Goal: Task Accomplishment & Management: Complete application form

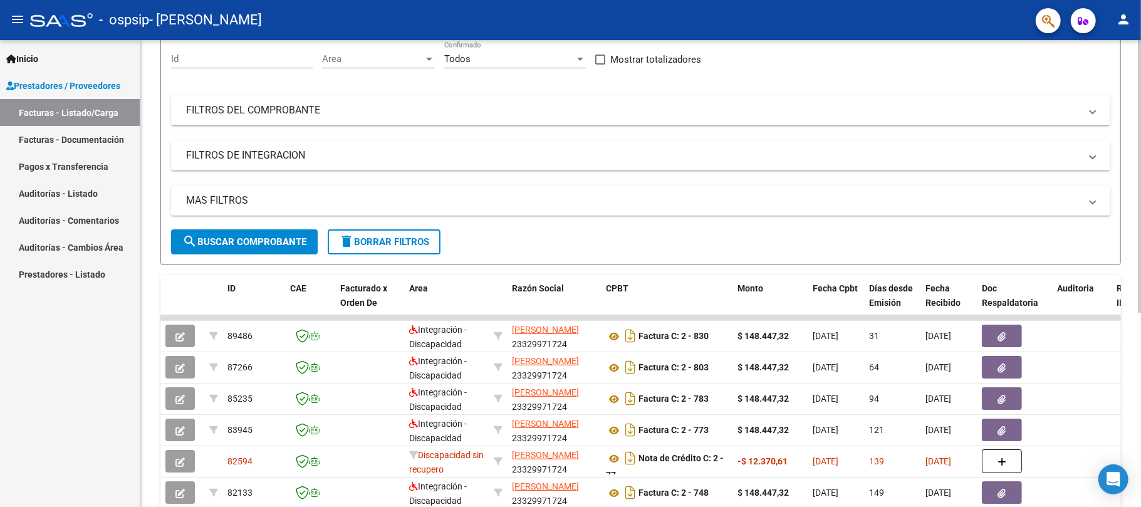
scroll to position [102, 0]
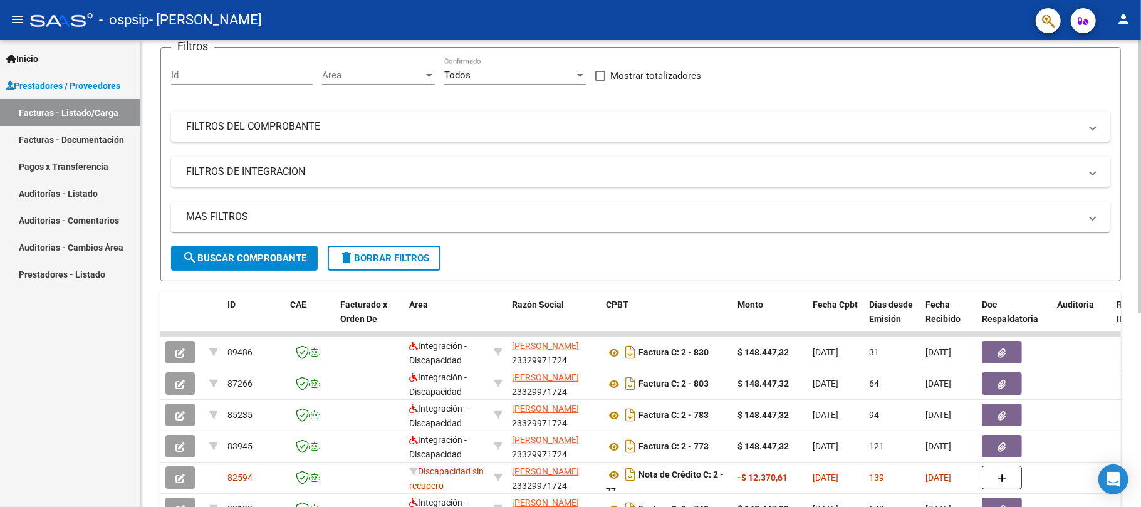
click at [1140, 276] on div at bounding box center [1139, 238] width 3 height 273
click at [1140, 63] on div at bounding box center [1139, 273] width 3 height 467
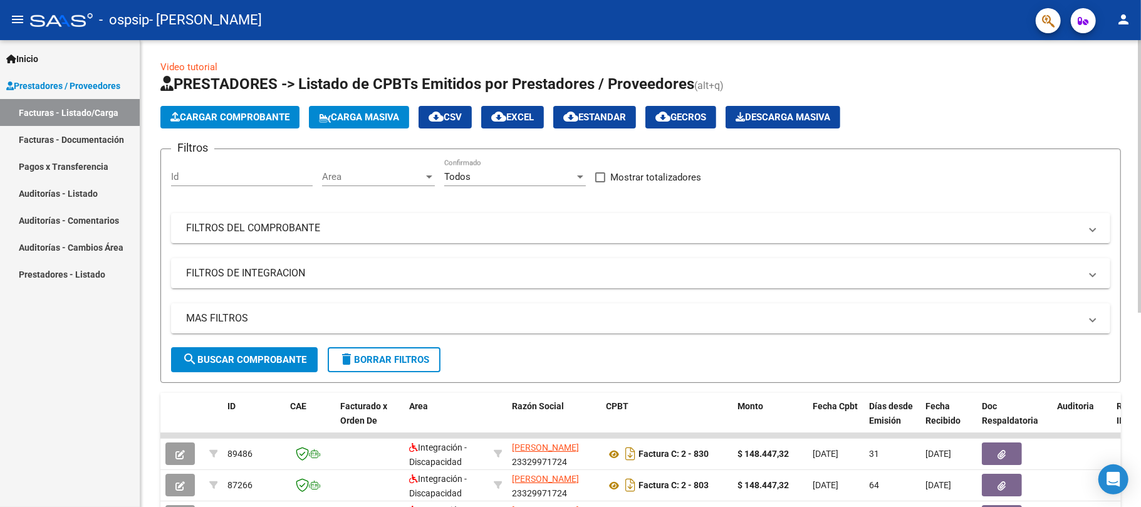
click at [263, 123] on button "Cargar Comprobante" at bounding box center [229, 117] width 139 height 23
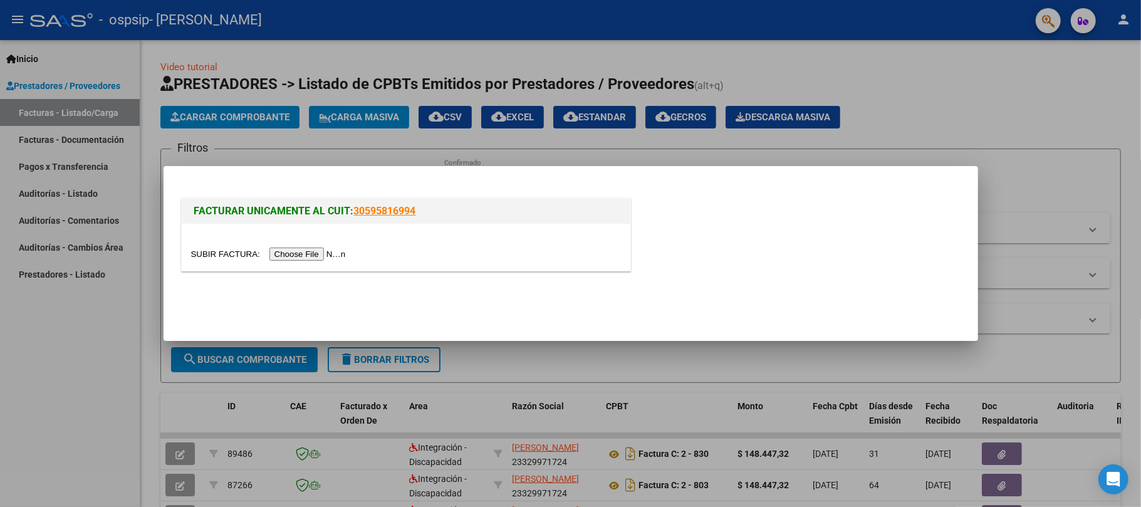
click at [316, 256] on input "file" at bounding box center [270, 253] width 159 height 13
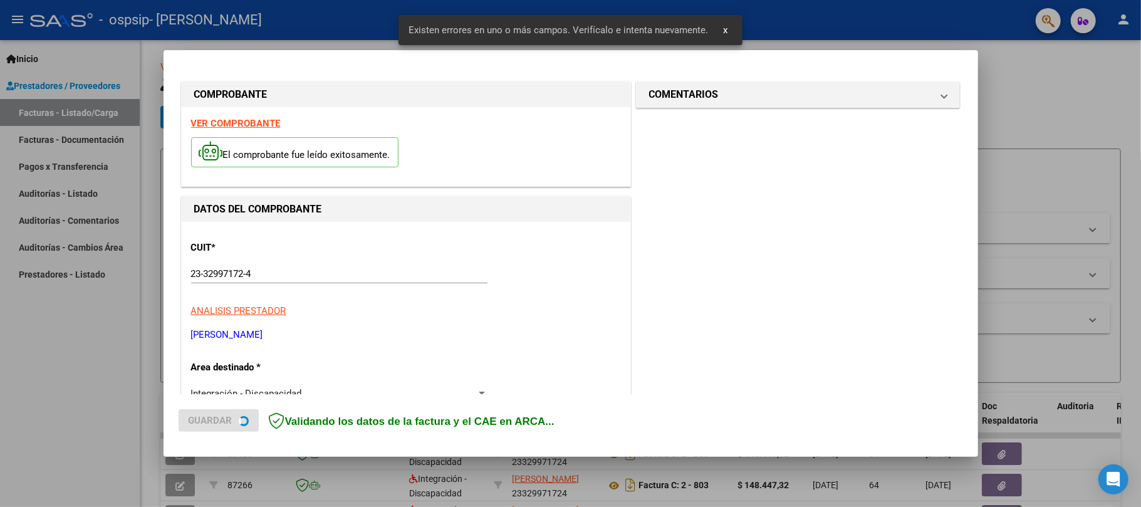
scroll to position [249, 0]
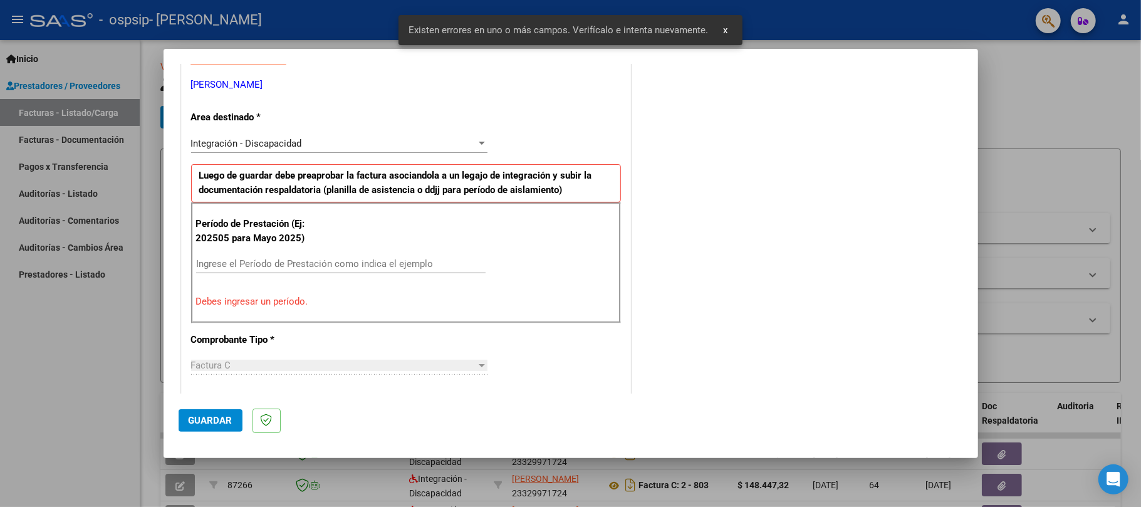
click at [411, 269] on input "Ingrese el Período de Prestación como indica el ejemplo" at bounding box center [340, 263] width 289 height 11
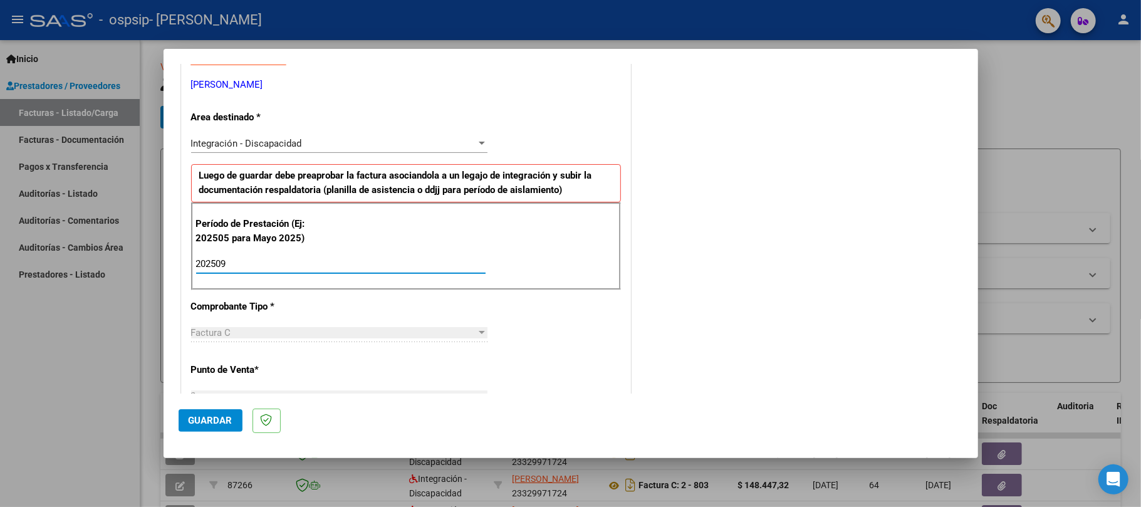
type input "202509"
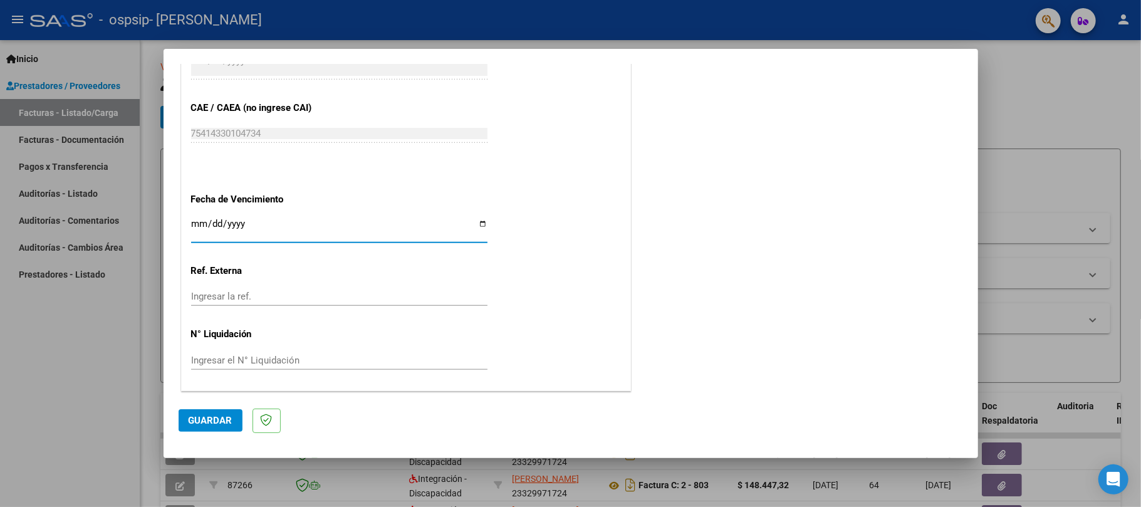
click at [196, 223] on input "Ingresar la fecha" at bounding box center [339, 229] width 296 height 20
type input "[DATE]"
click at [226, 427] on button "Guardar" at bounding box center [211, 420] width 64 height 23
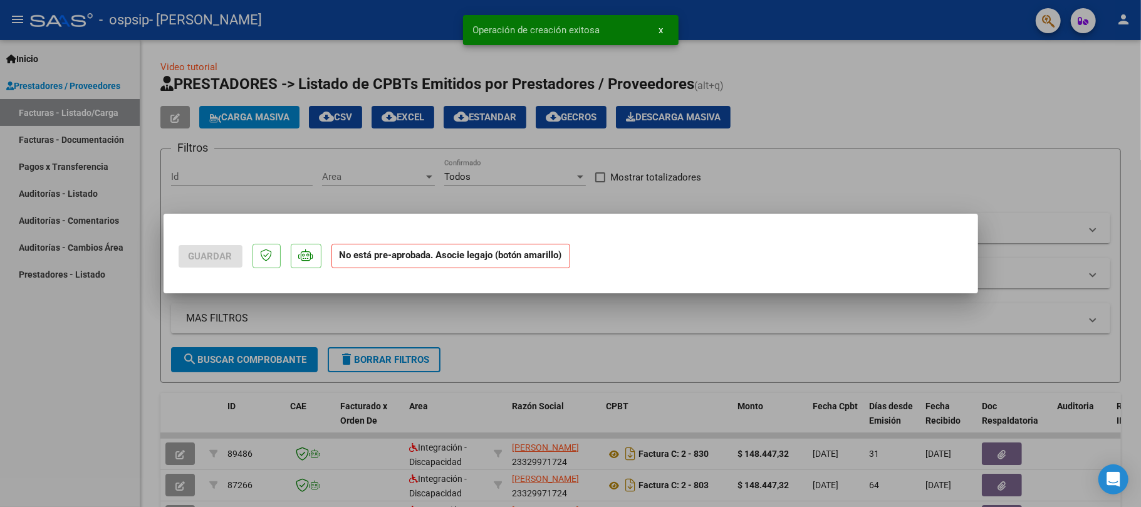
scroll to position [0, 0]
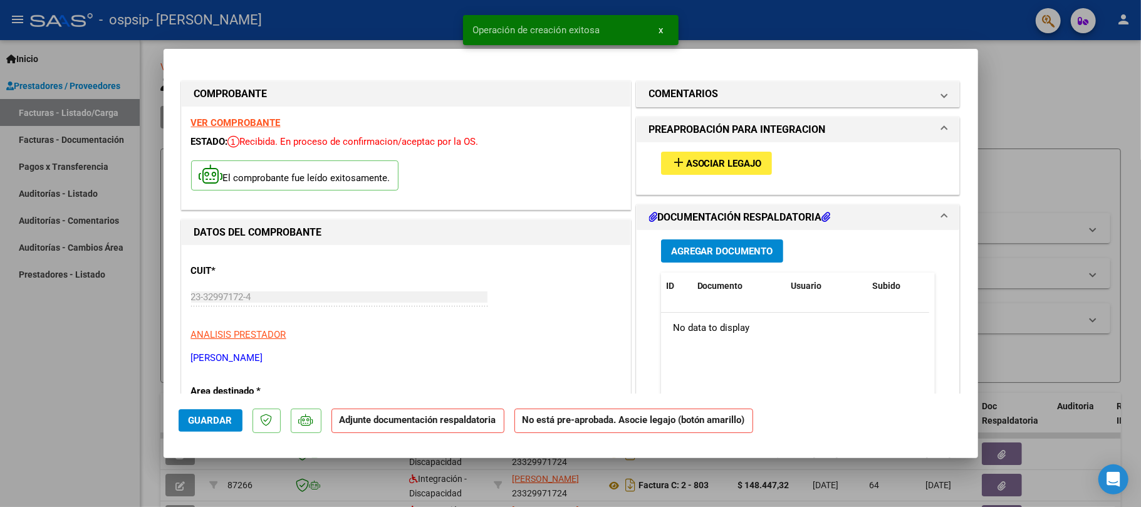
click at [675, 162] on mat-icon "add" at bounding box center [678, 162] width 15 height 15
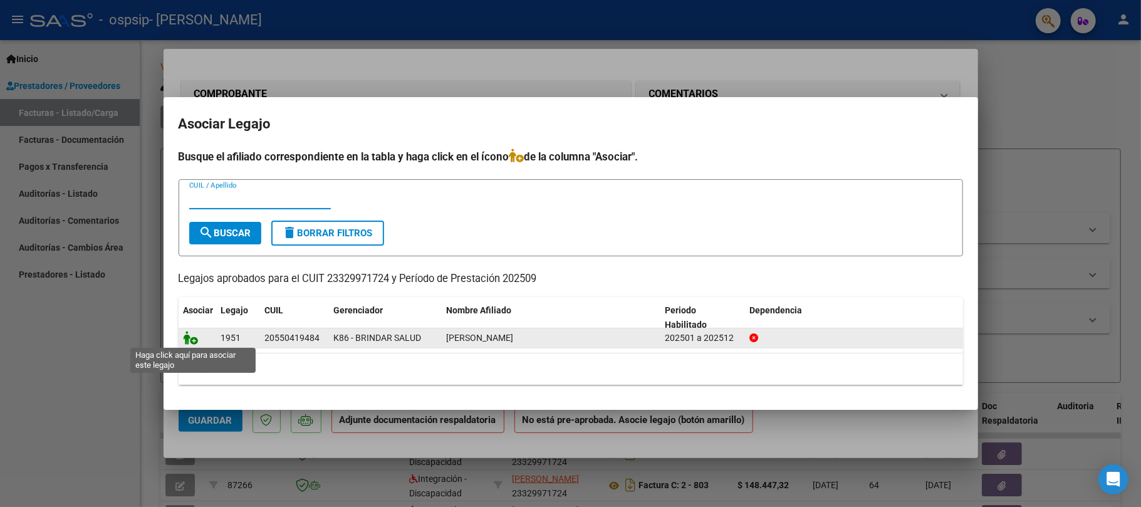
click at [194, 339] on icon at bounding box center [191, 338] width 15 height 14
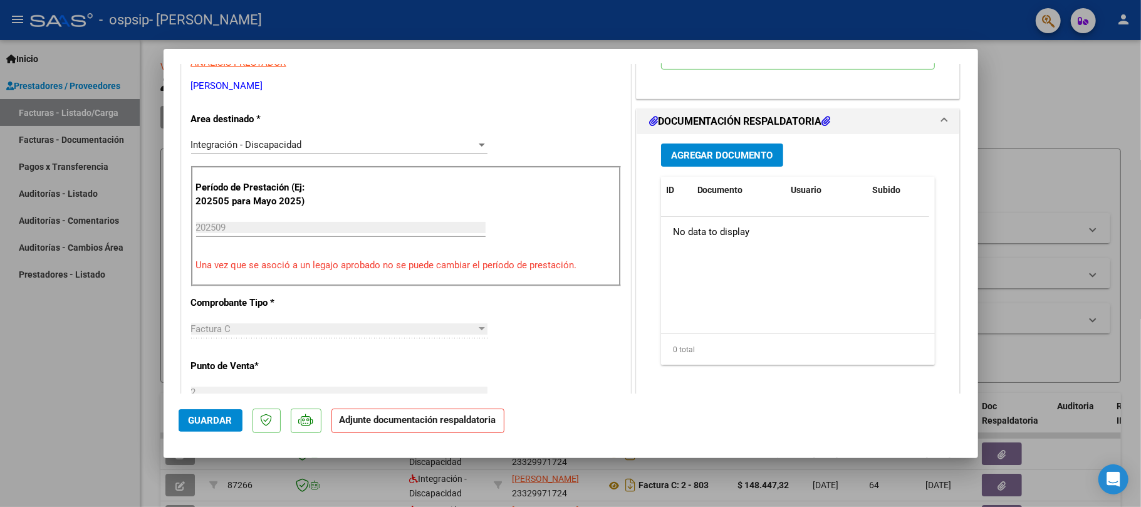
scroll to position [301, 0]
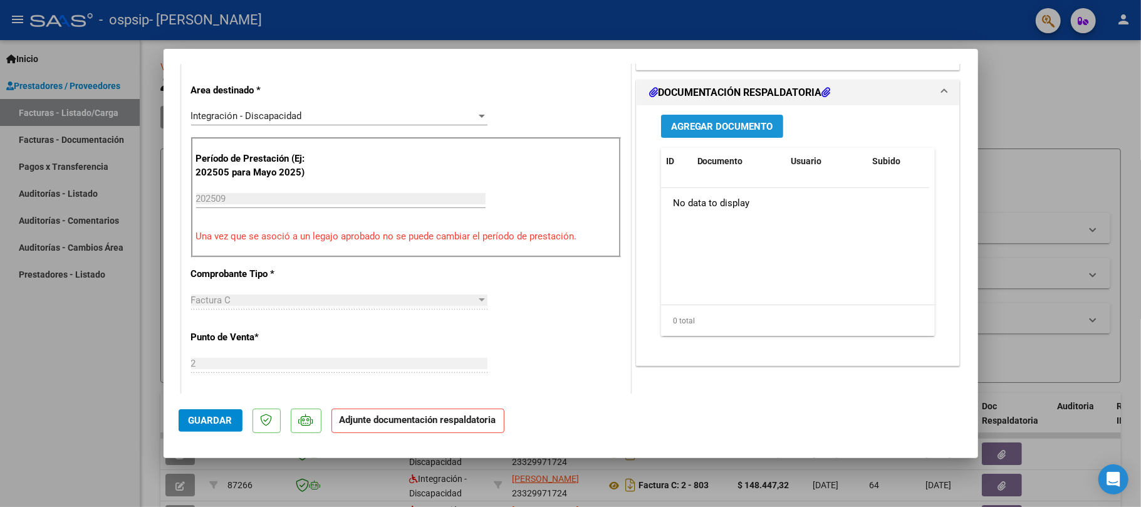
click at [732, 132] on span "Agregar Documento" at bounding box center [722, 126] width 102 height 11
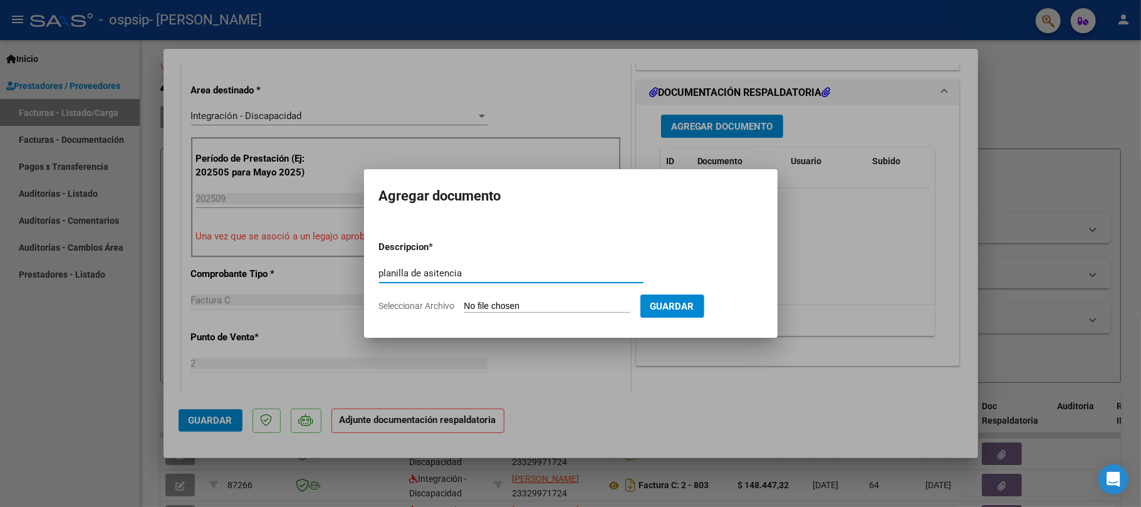
type input "planilla de asitencia"
click at [598, 306] on input "Seleccionar Archivo" at bounding box center [547, 307] width 166 height 12
type input "C:\fakepath\PLANILLA SEPTIEMBRE BAUTI F.jpeg"
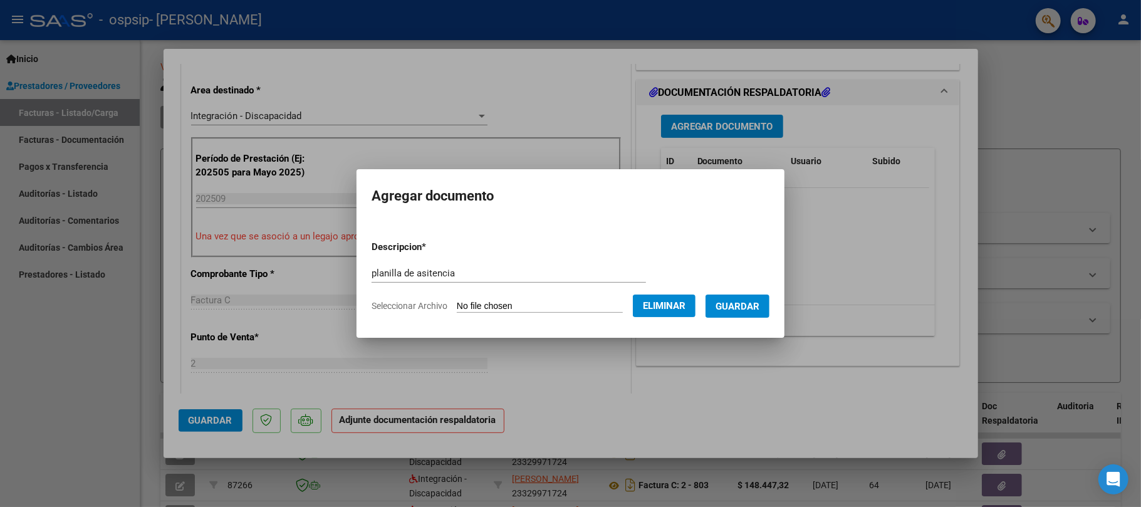
click at [684, 309] on span "Eliminar" at bounding box center [664, 305] width 43 height 11
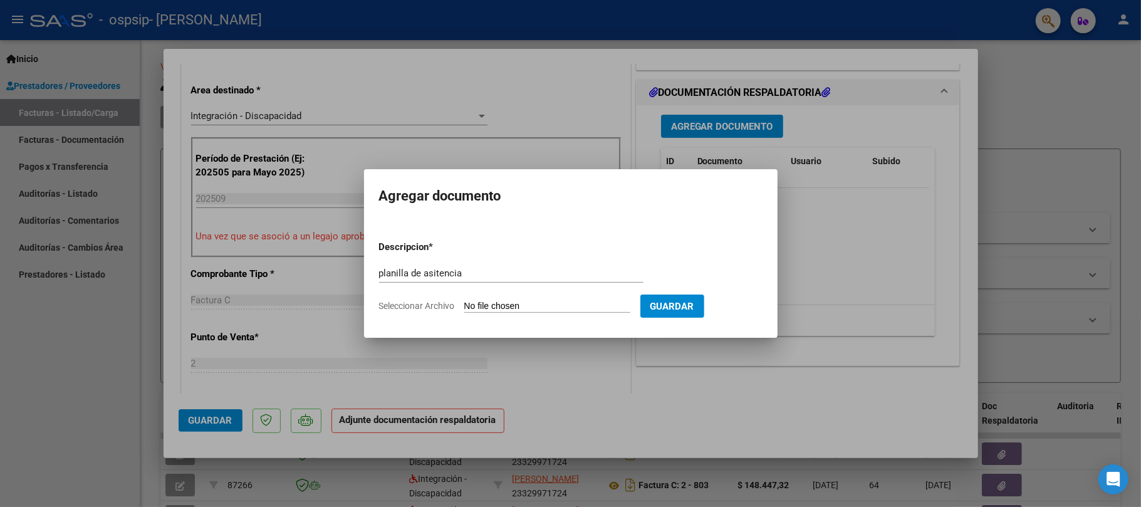
click at [560, 301] on input "Seleccionar Archivo" at bounding box center [547, 307] width 166 height 12
type input "C:\fakepath\PLANILLA SEPTIEMBRE BAUTI F.jpeg"
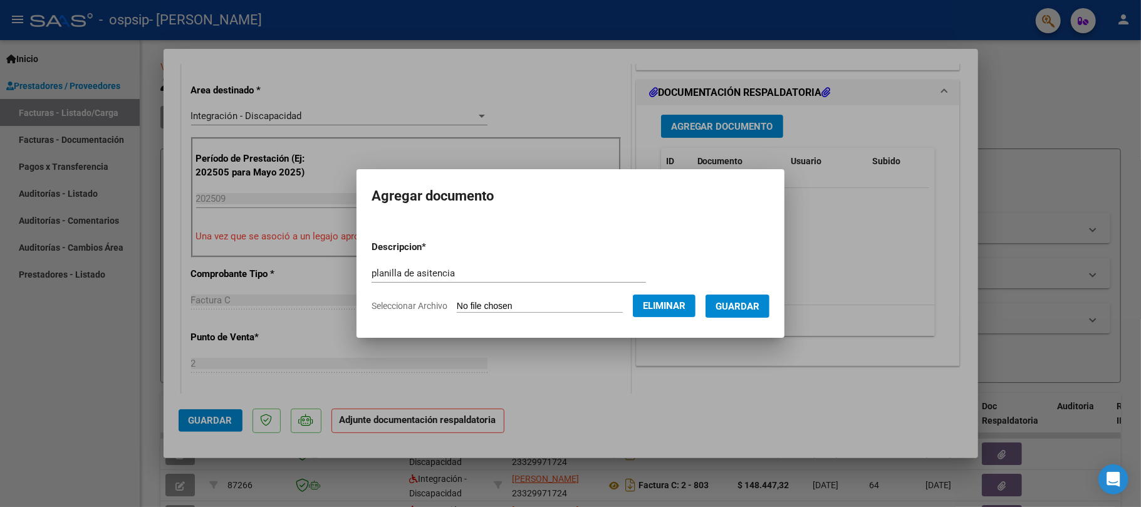
click at [759, 309] on span "Guardar" at bounding box center [738, 306] width 44 height 11
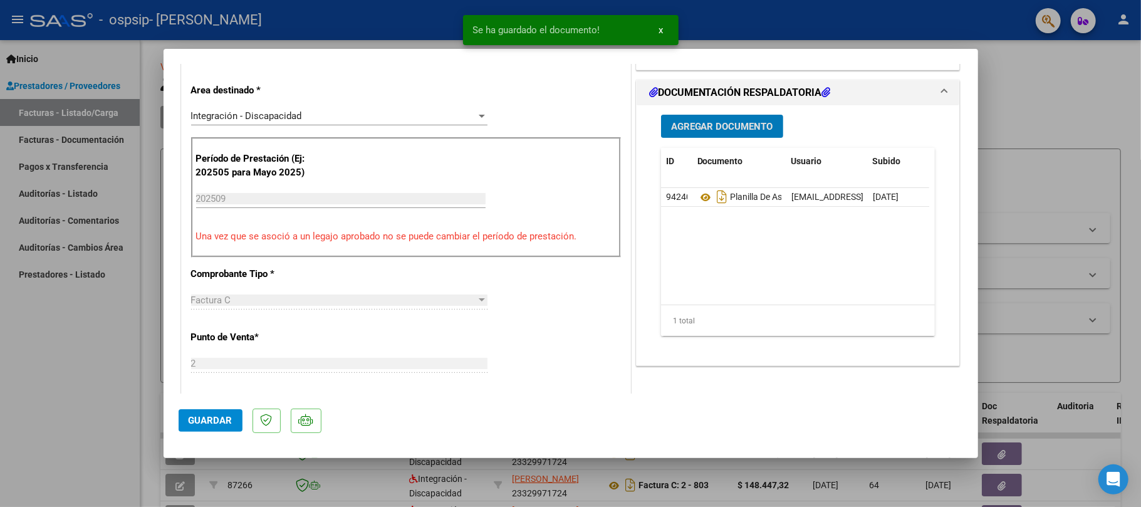
click at [231, 430] on button "Guardar" at bounding box center [211, 420] width 64 height 23
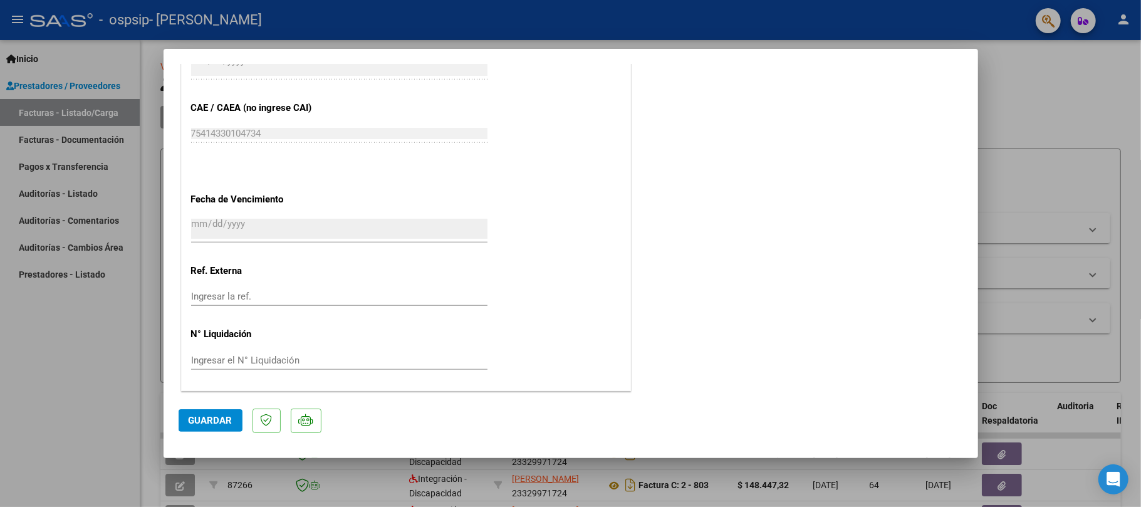
scroll to position [0, 0]
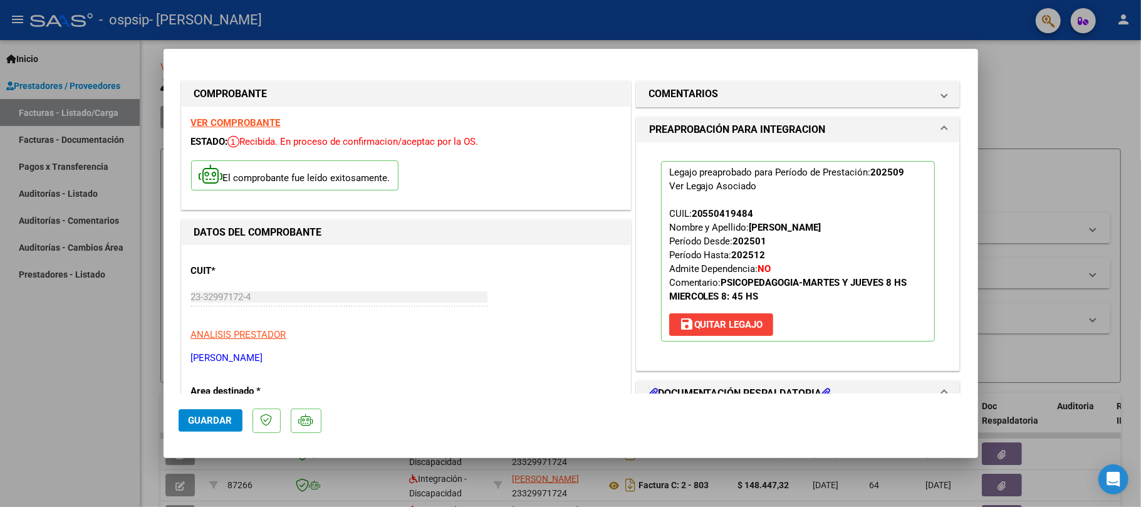
click at [1031, 78] on div at bounding box center [570, 253] width 1141 height 507
